Goal: Find specific page/section: Find specific page/section

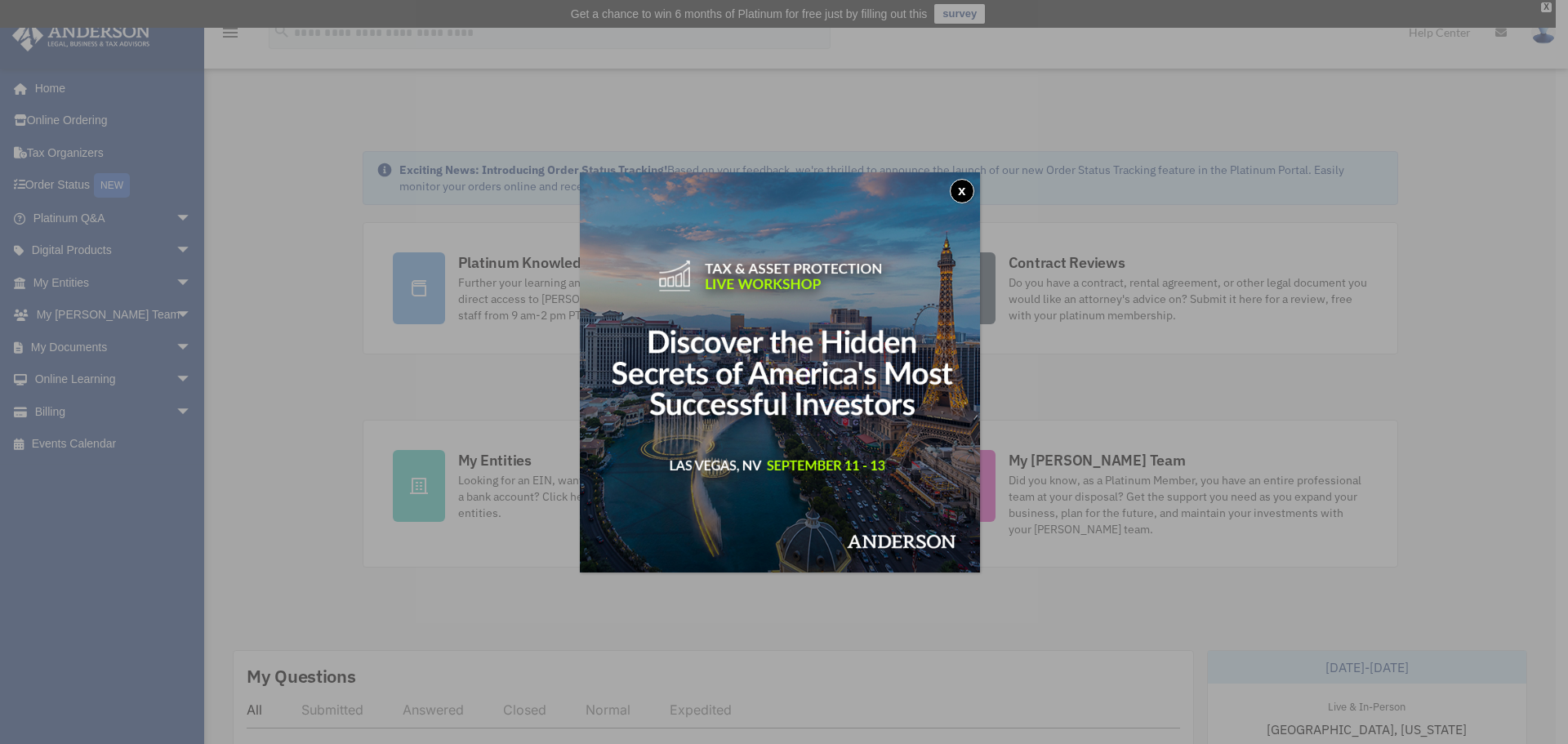
click at [971, 190] on button "x" at bounding box center [962, 190] width 24 height 24
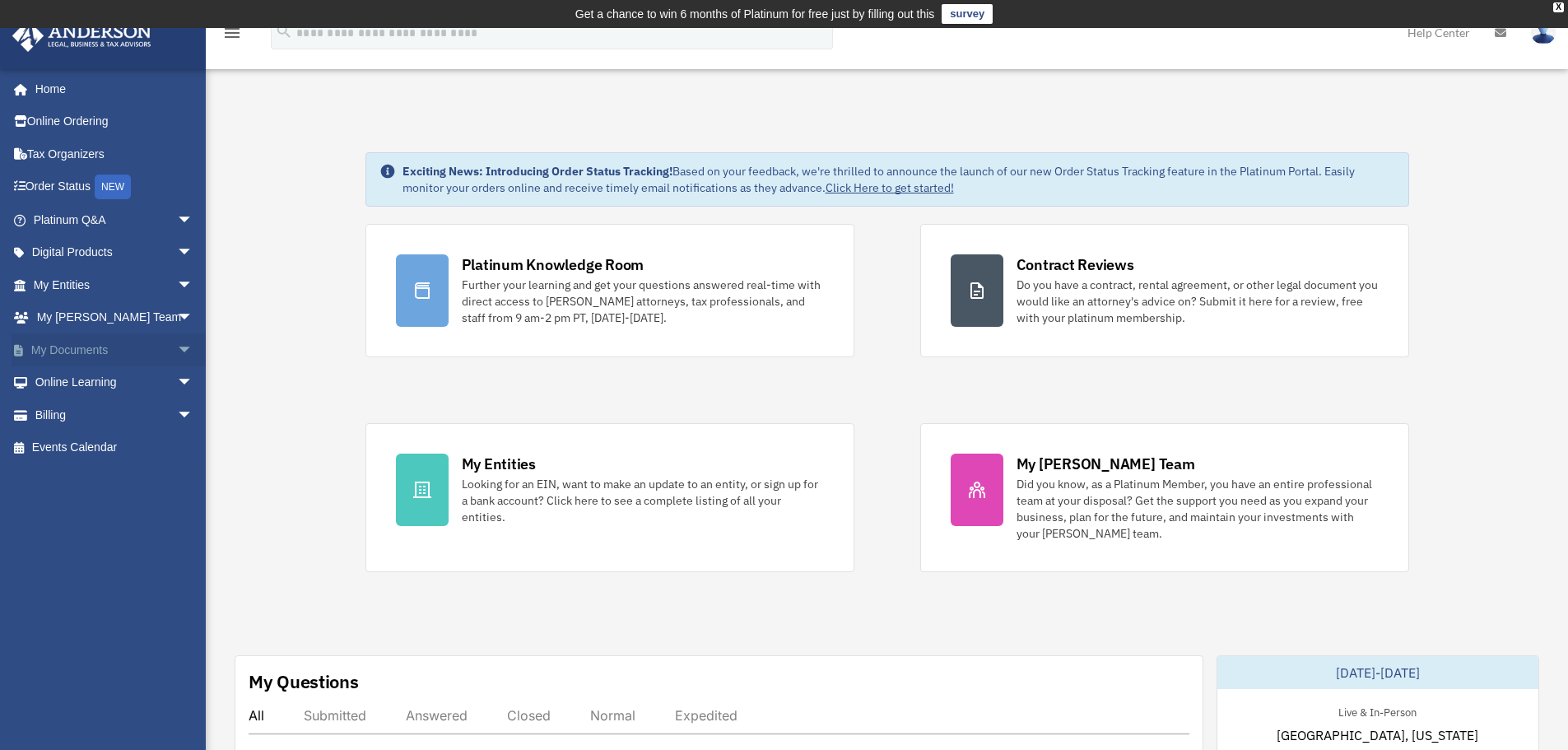
click at [88, 352] on link "My Documents arrow_drop_down" at bounding box center [115, 349] width 206 height 33
click at [177, 348] on span "arrow_drop_down" at bounding box center [194, 349] width 33 height 33
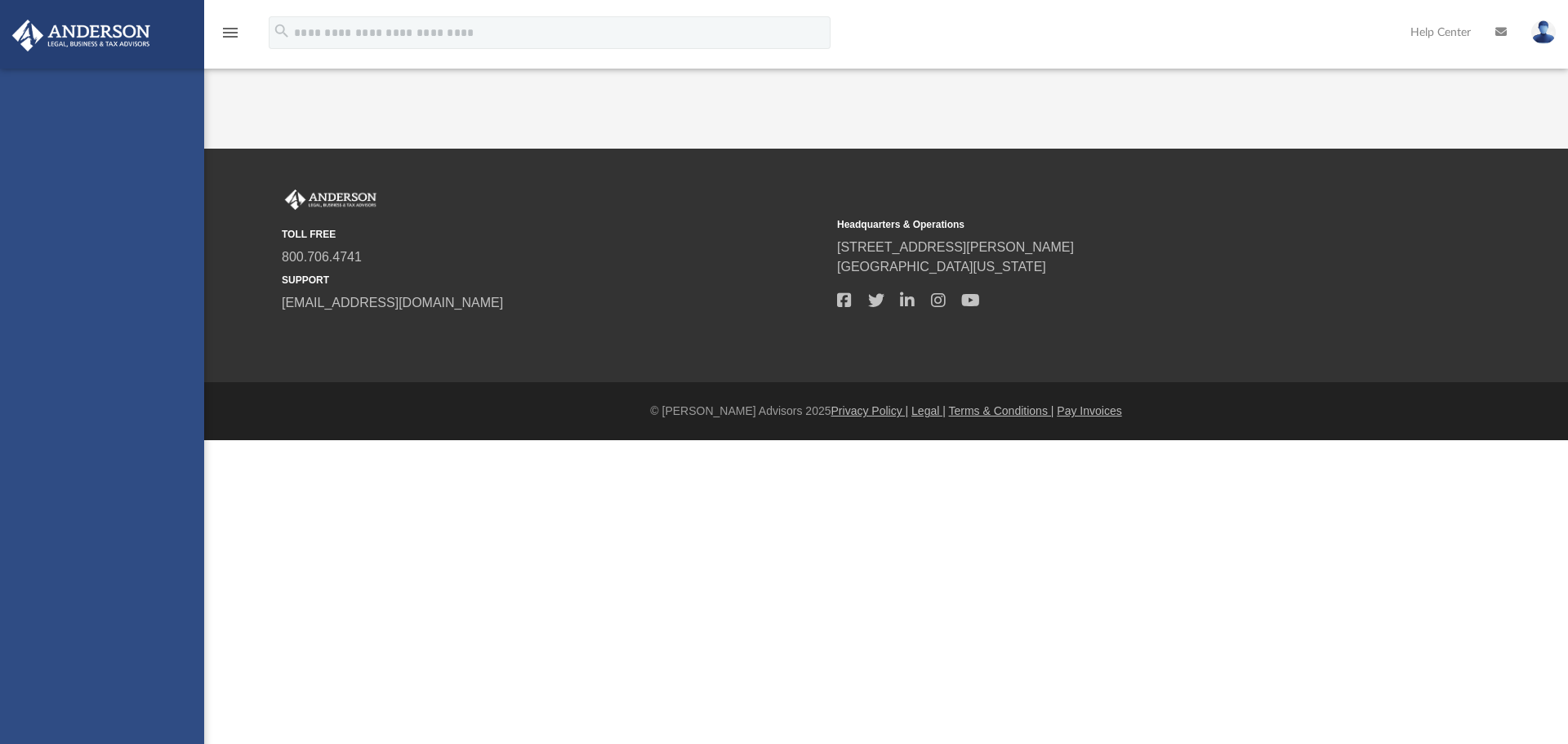
click at [61, 376] on div "[EMAIL_ADDRESS][DOMAIN_NAME] Sign Out [EMAIL_ADDRESS][DOMAIN_NAME] Home Online …" at bounding box center [101, 440] width 204 height 744
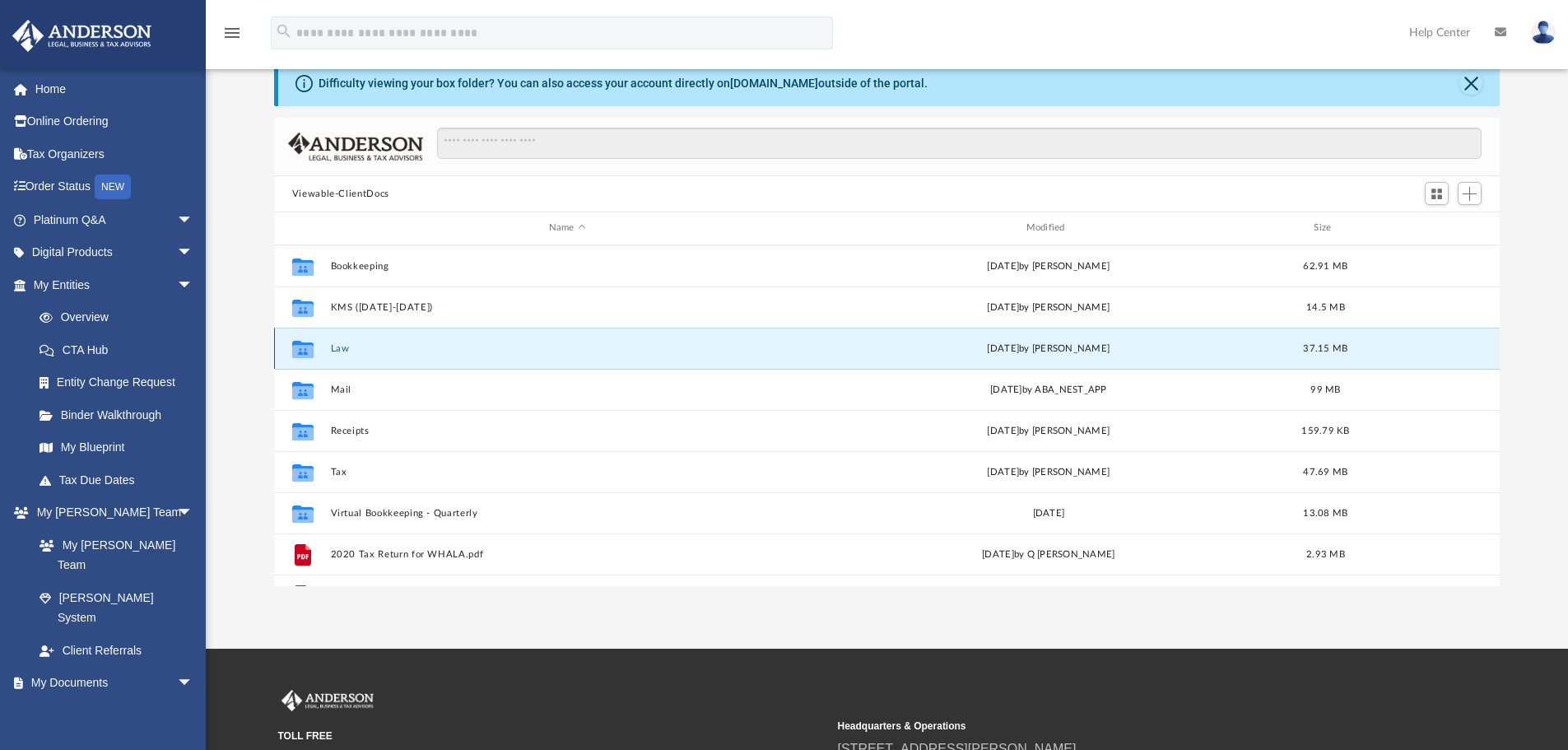
click at [348, 348] on button "Law" at bounding box center [567, 348] width 474 height 11
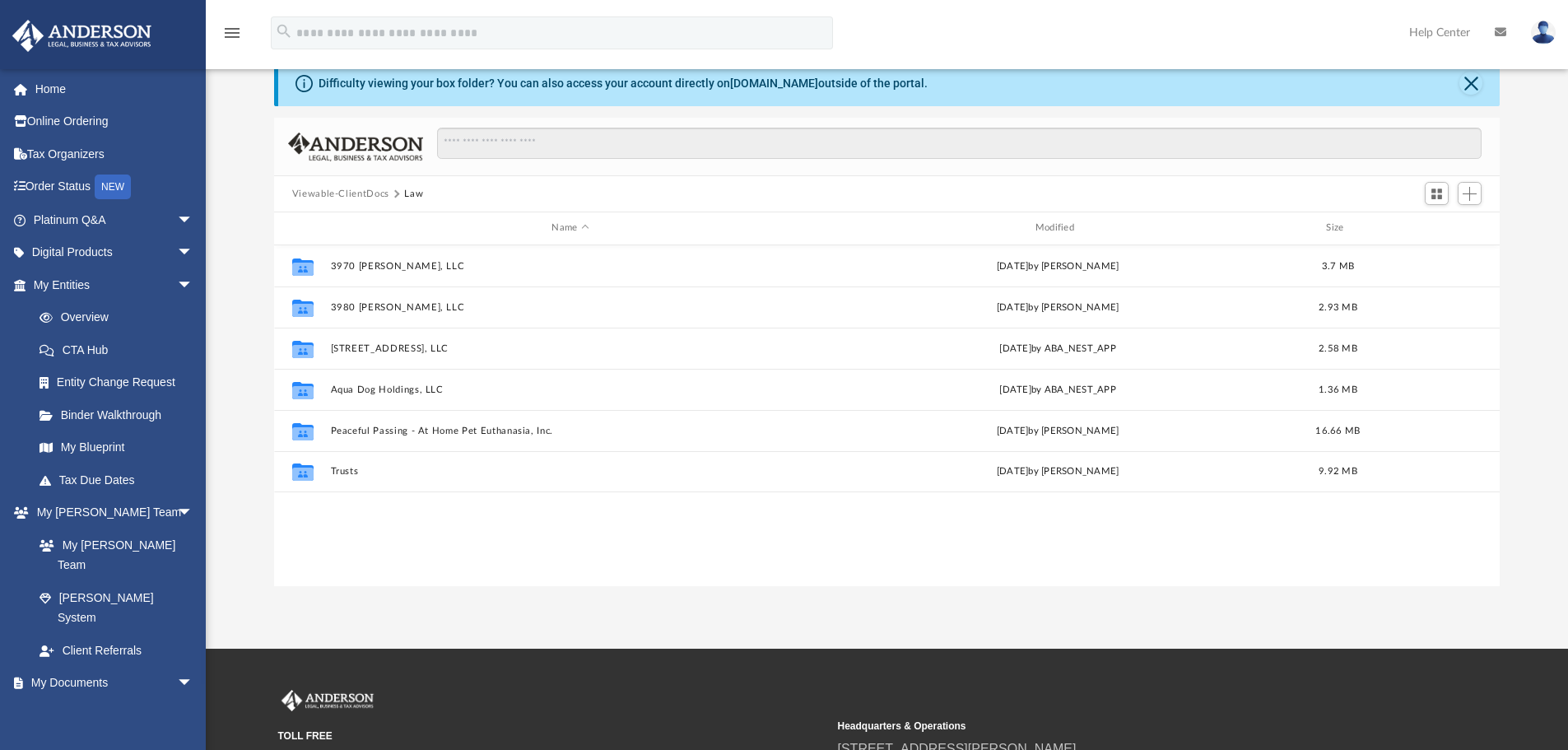
click at [341, 197] on button "Viewable-ClientDocs" at bounding box center [340, 194] width 97 height 14
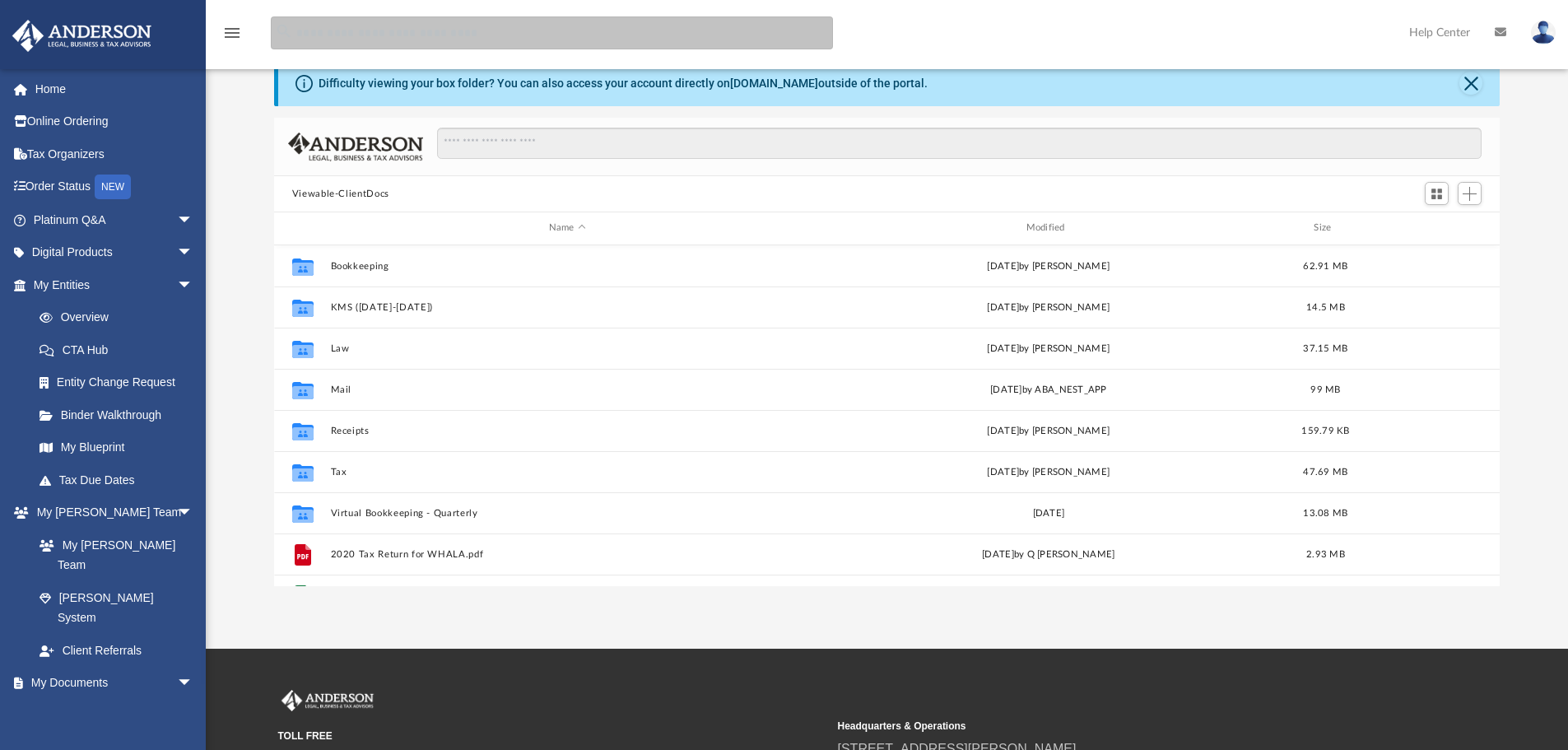
click at [401, 37] on input "search" at bounding box center [551, 33] width 562 height 33
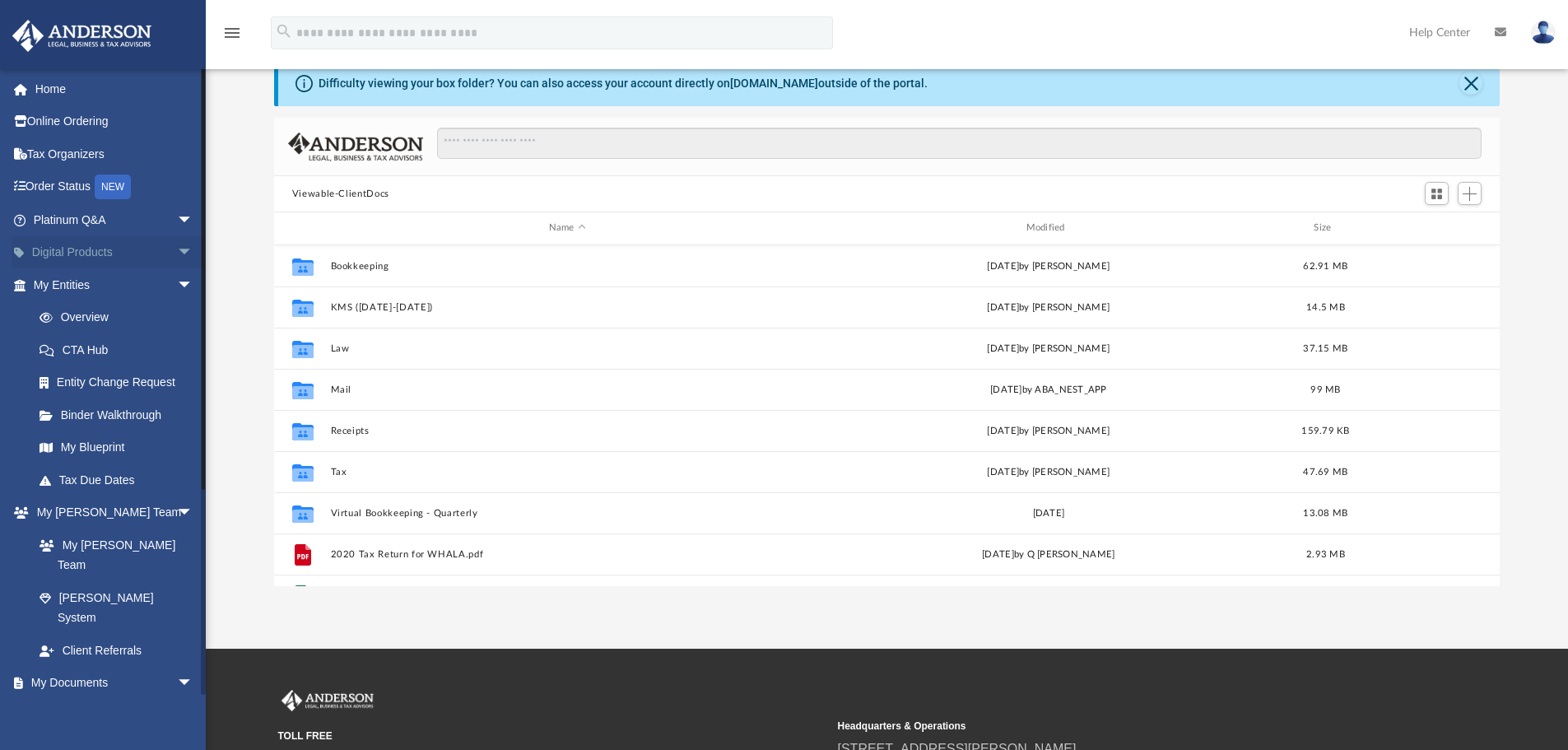
click at [177, 255] on span "arrow_drop_down" at bounding box center [194, 252] width 33 height 33
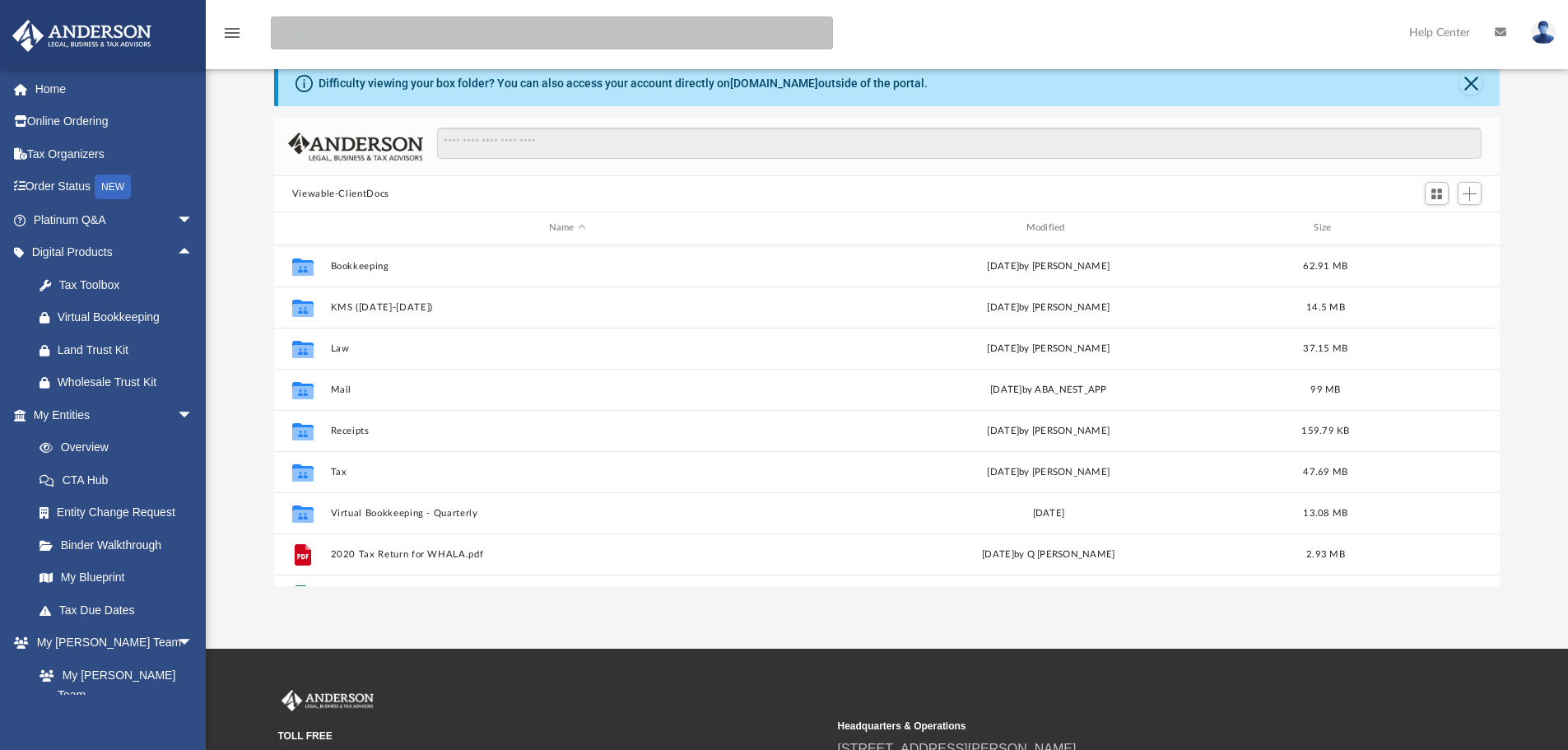
click at [332, 26] on input "search" at bounding box center [551, 33] width 562 height 33
type input "**********"
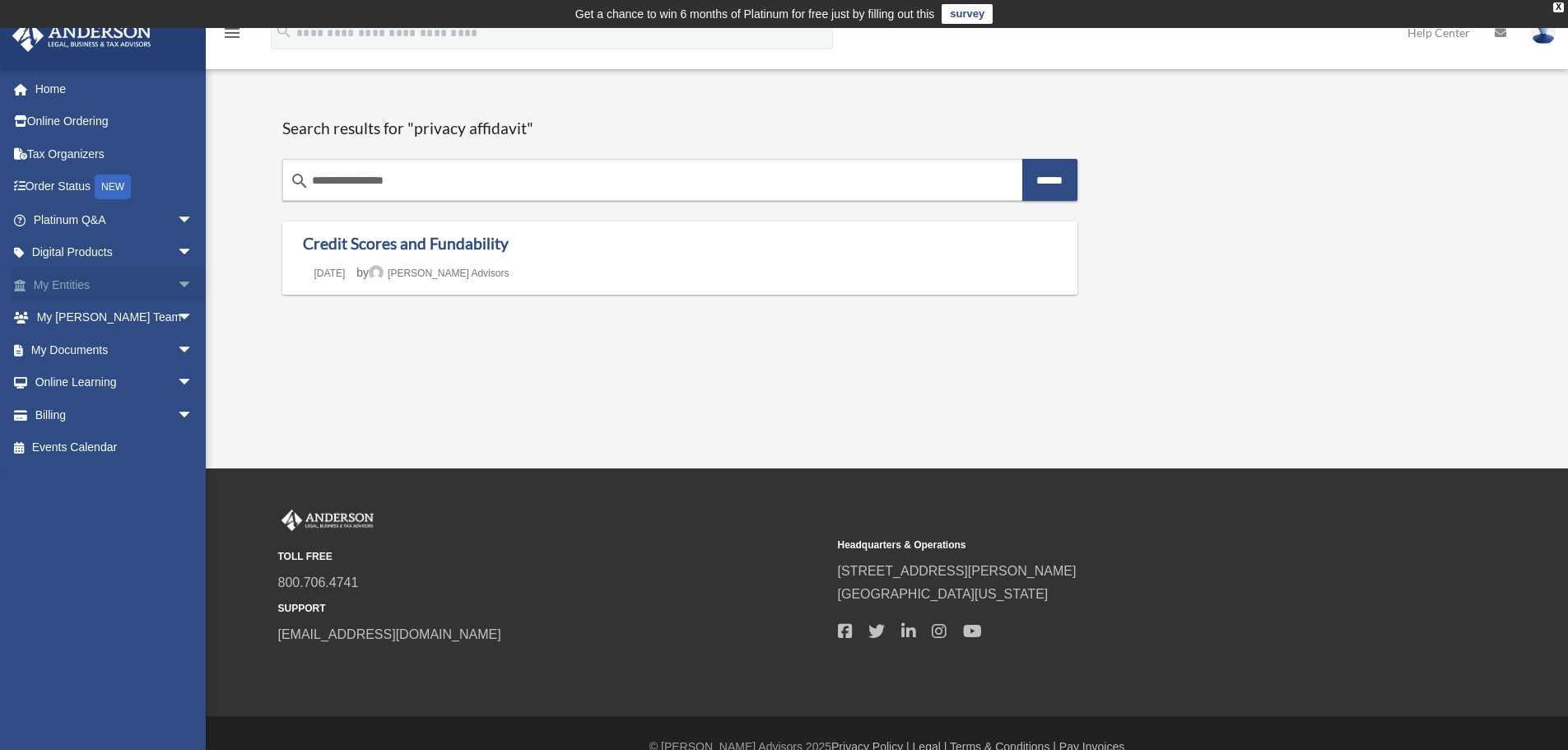
click at [177, 287] on span "arrow_drop_down" at bounding box center [194, 285] width 33 height 33
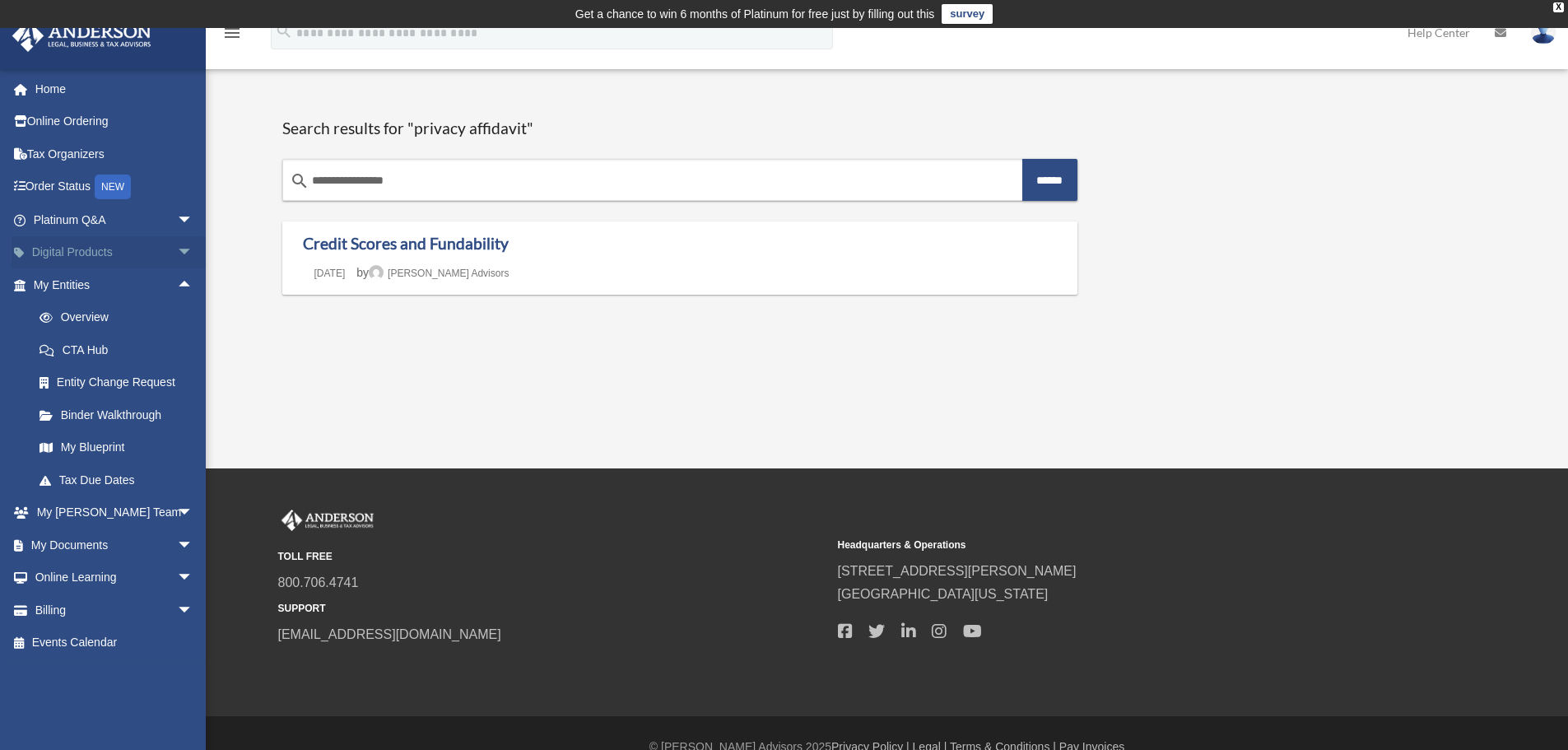
click at [79, 243] on link "Digital Products arrow_drop_down" at bounding box center [115, 252] width 206 height 33
click at [177, 250] on span "arrow_drop_down" at bounding box center [194, 252] width 33 height 33
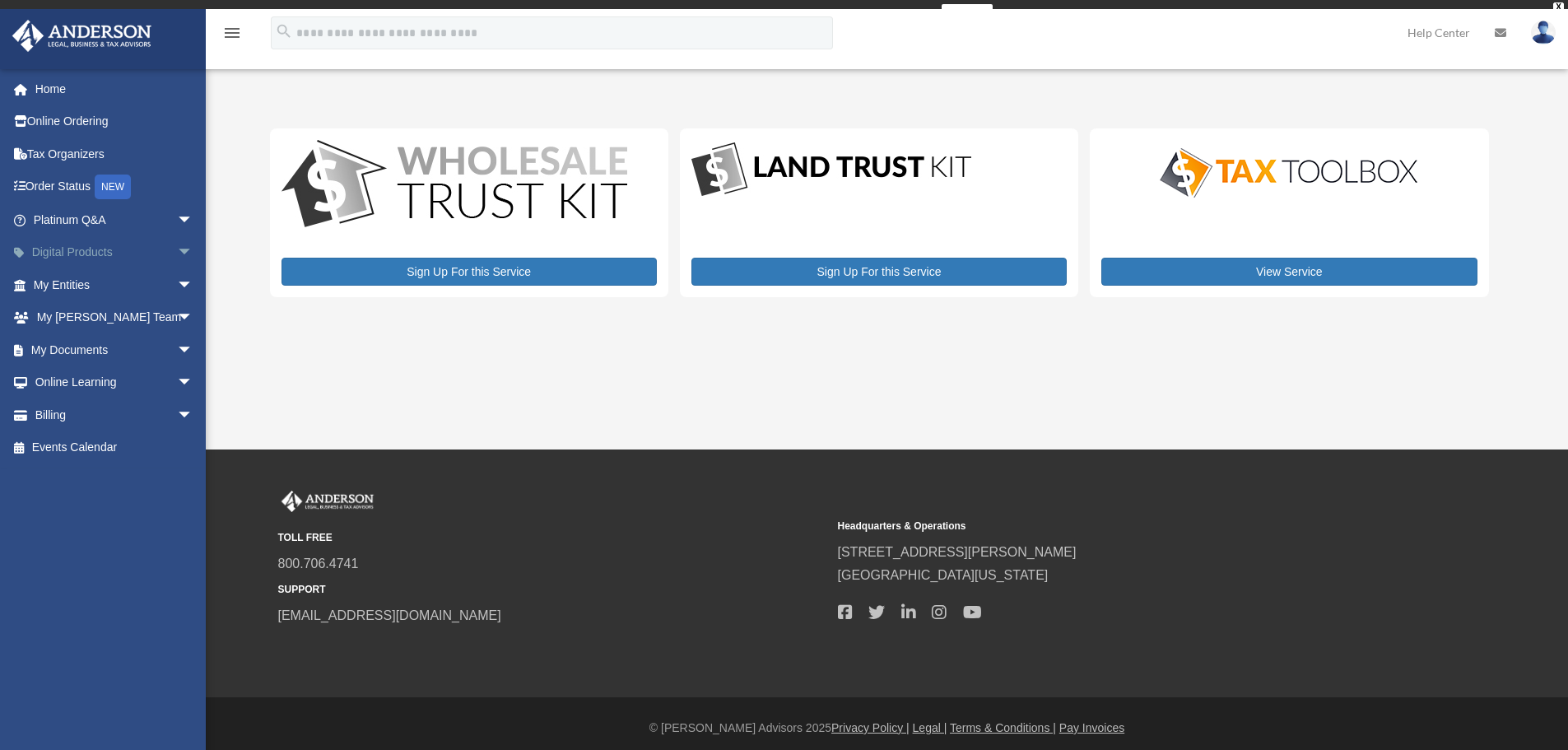
click at [177, 253] on span "arrow_drop_down" at bounding box center [194, 252] width 33 height 33
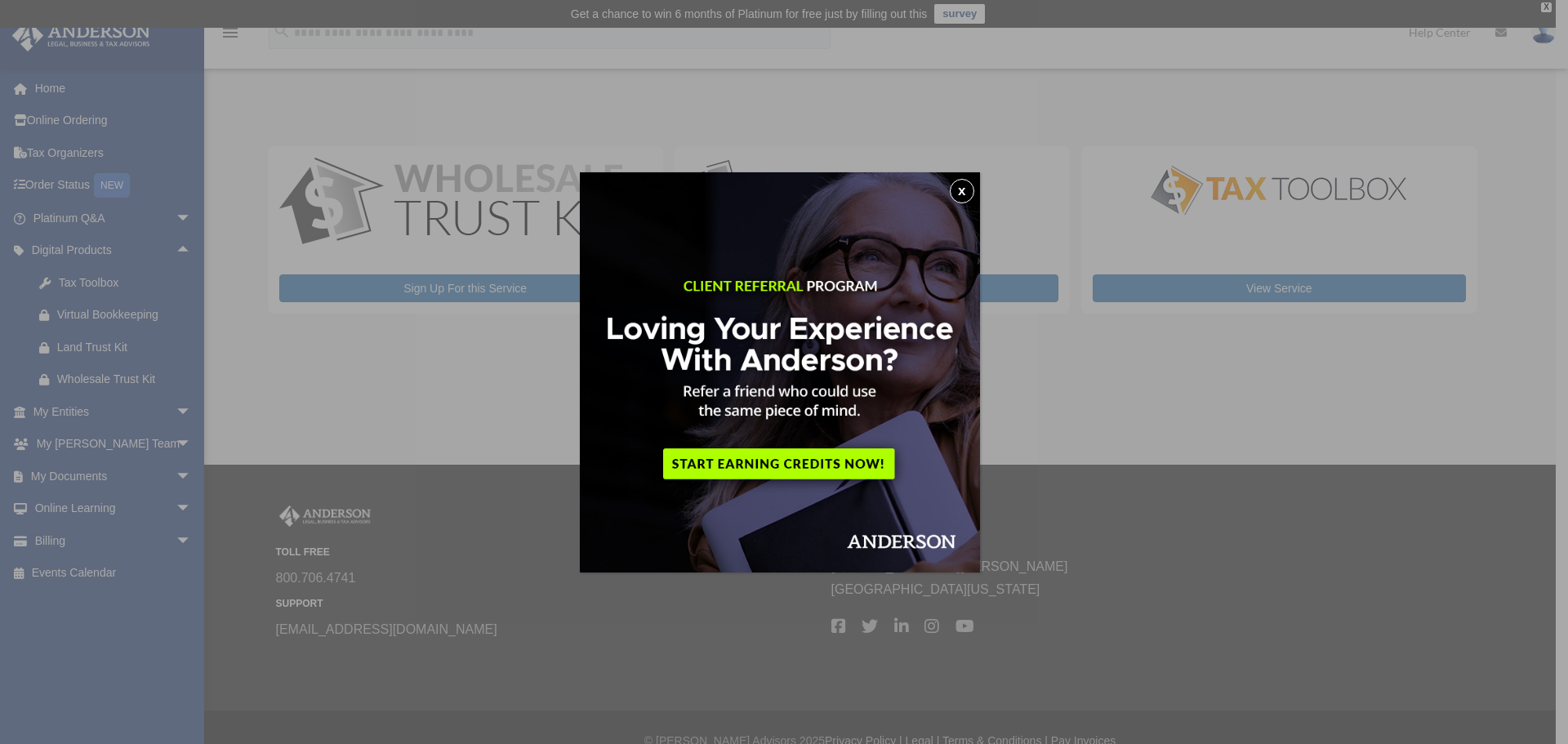
click at [971, 194] on button "x" at bounding box center [962, 190] width 24 height 24
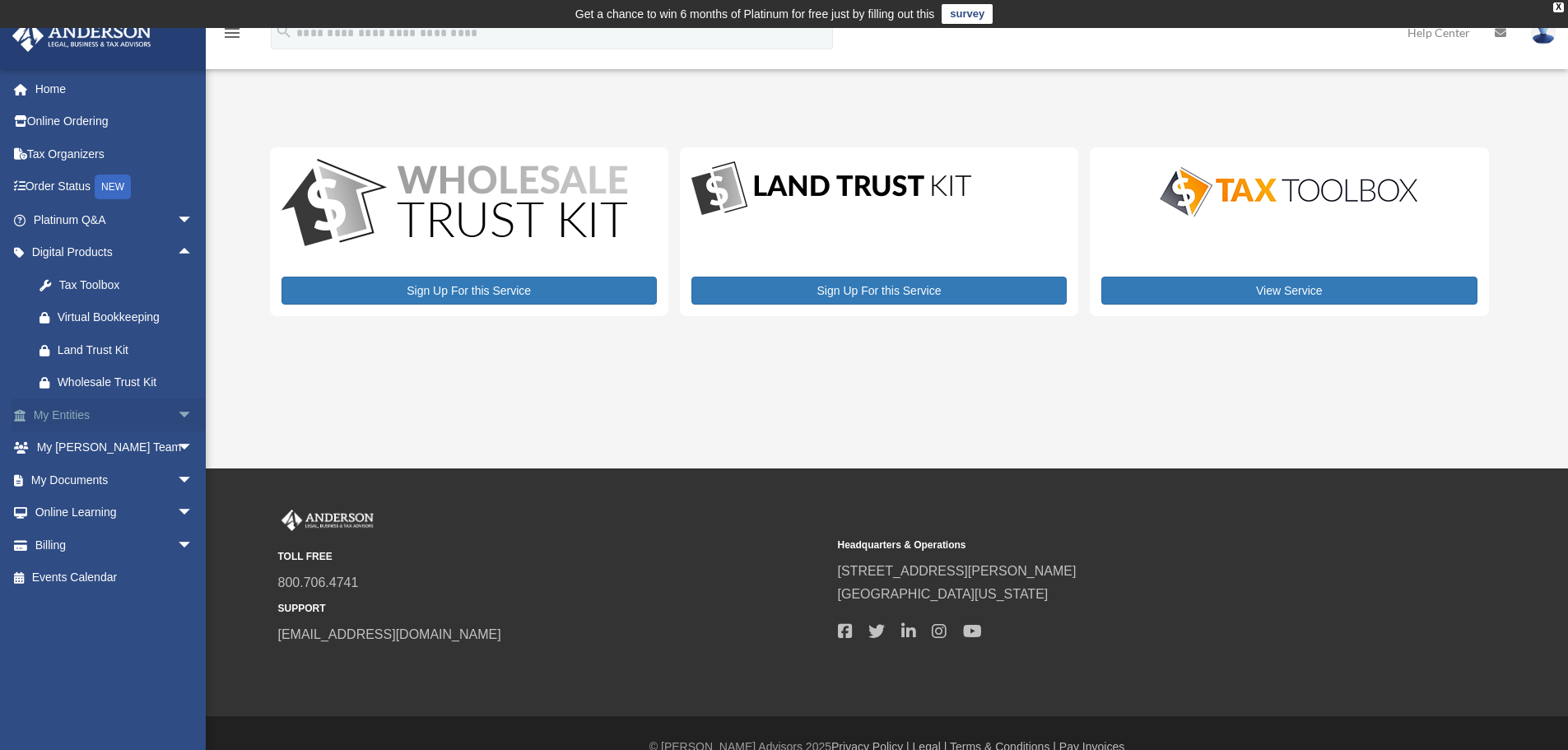
click at [177, 416] on span "arrow_drop_down" at bounding box center [194, 414] width 33 height 33
click at [177, 672] on span "arrow_drop_down" at bounding box center [194, 675] width 33 height 33
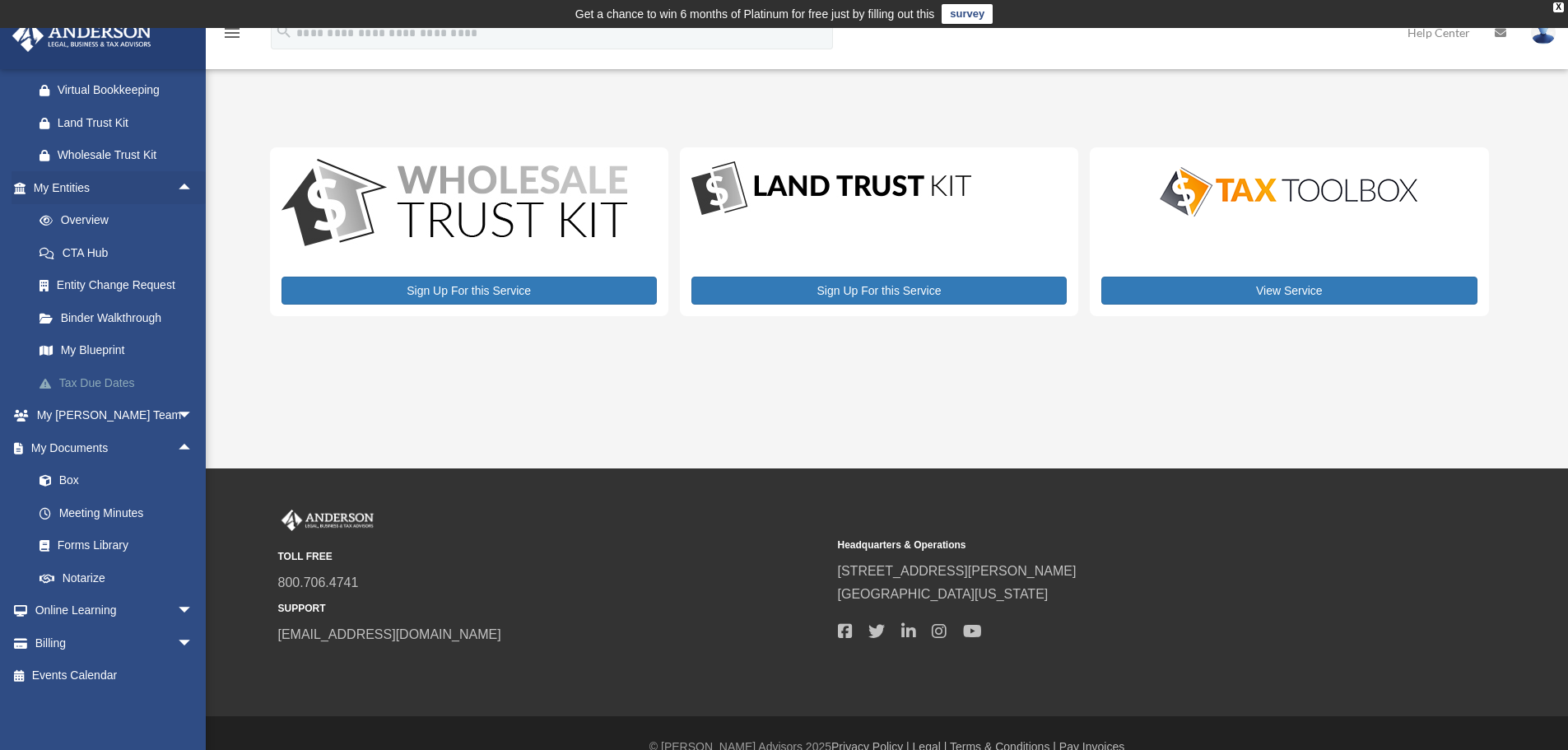
scroll to position [228, 0]
click at [69, 478] on link "Box" at bounding box center [120, 479] width 195 height 33
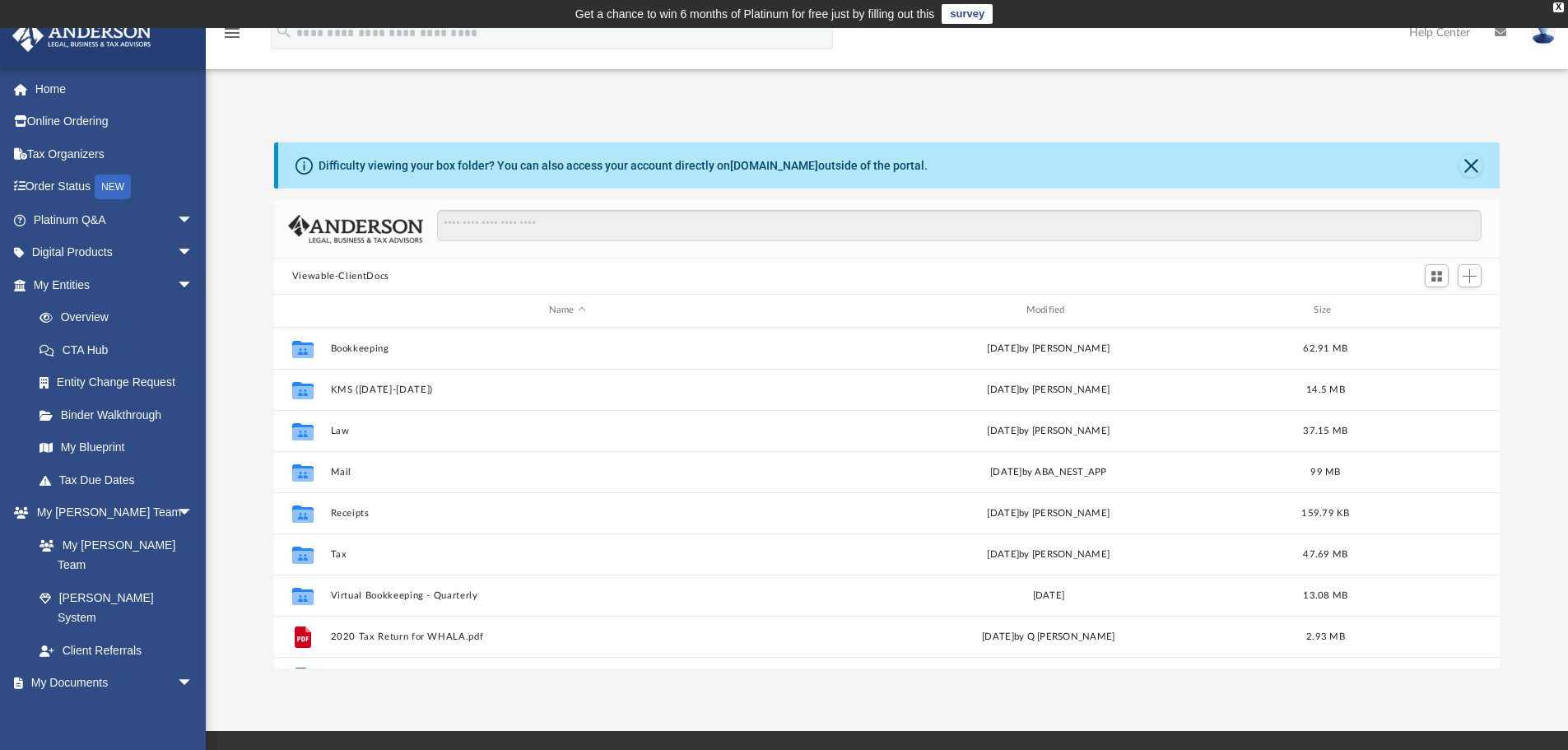
scroll to position [362, 1213]
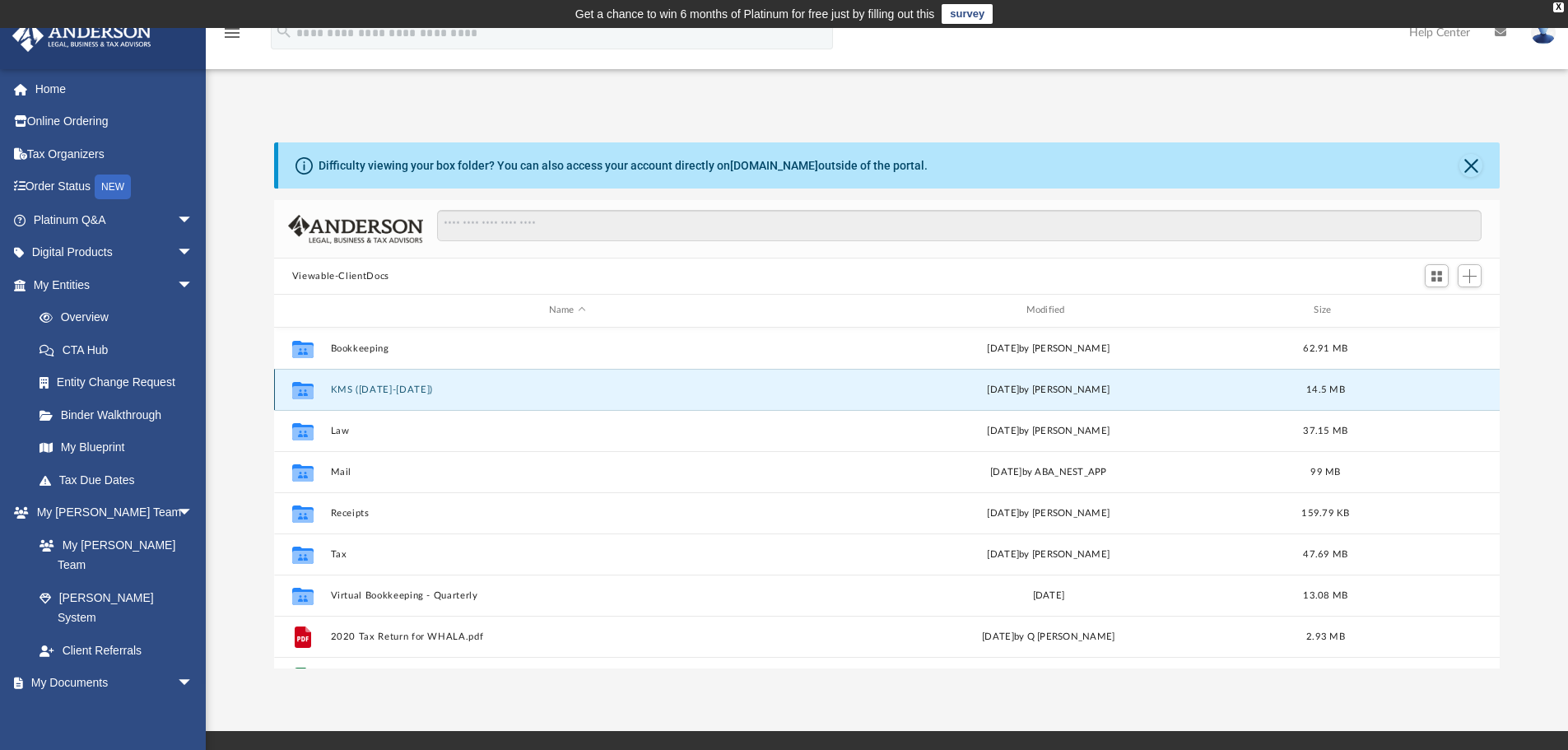
click at [375, 388] on button "KMS ([DATE]-[DATE])" at bounding box center [567, 390] width 474 height 11
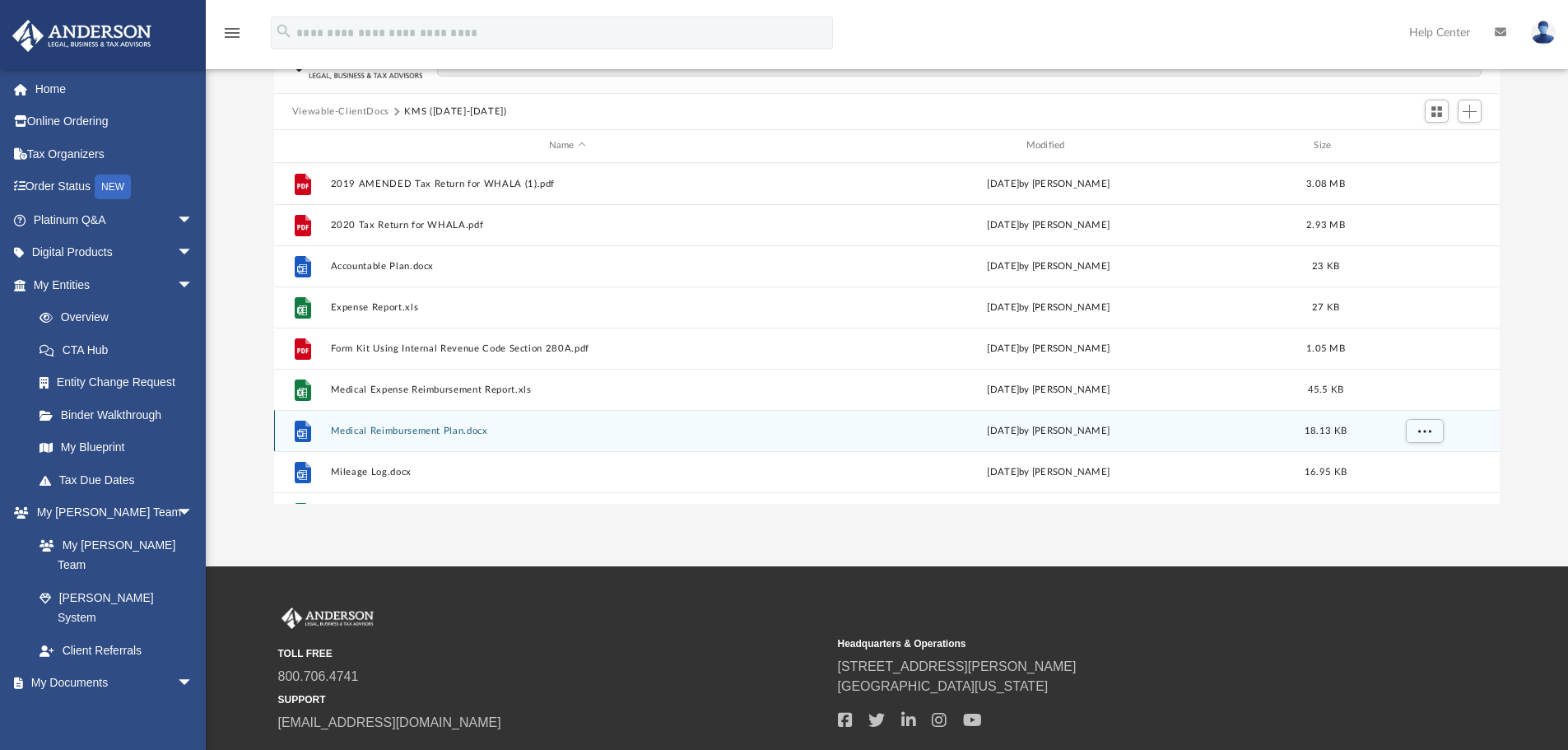
scroll to position [82, 0]
